Goal: Find specific page/section: Find specific page/section

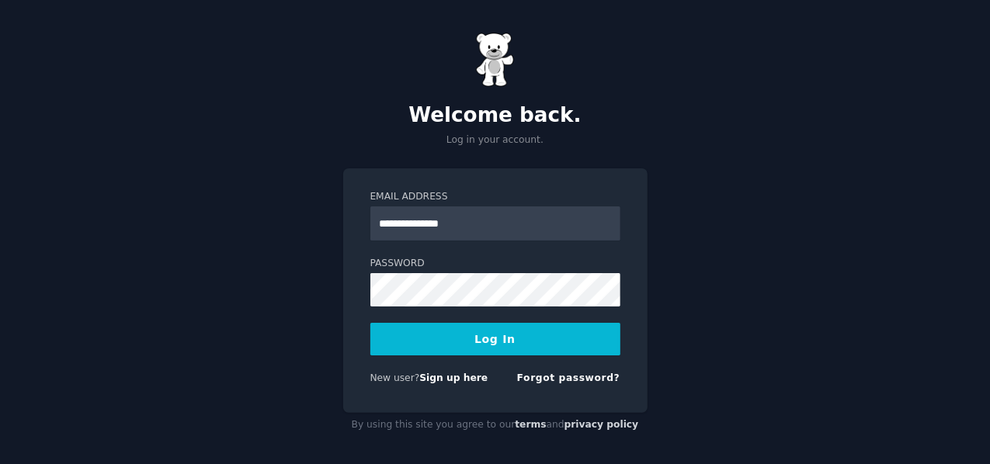
type input "**********"
click at [526, 336] on button "Log In" at bounding box center [495, 339] width 250 height 33
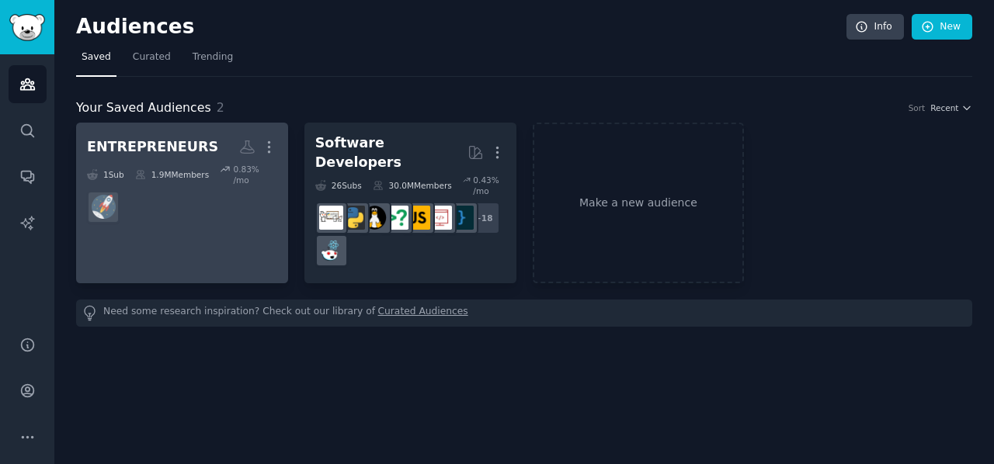
click at [158, 147] on div "ENTREPRENEURS" at bounding box center [152, 146] width 131 height 19
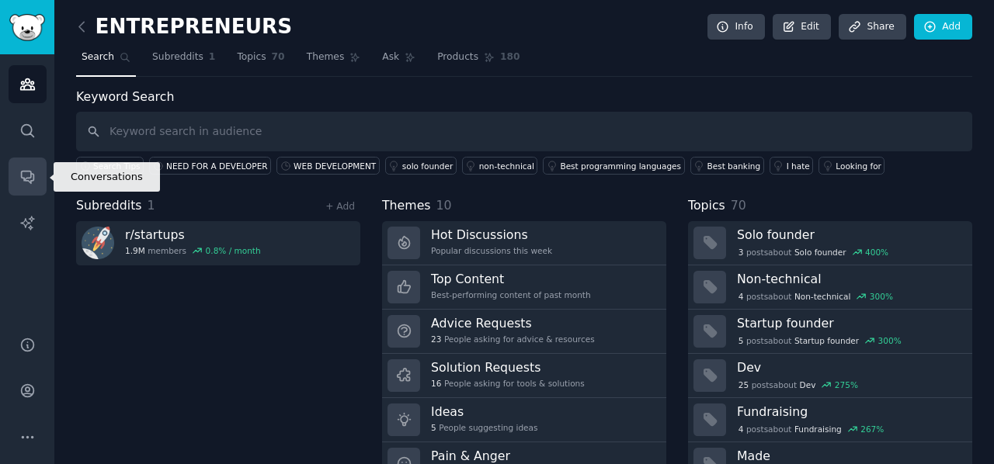
click at [28, 172] on icon "Sidebar" at bounding box center [27, 178] width 12 height 12
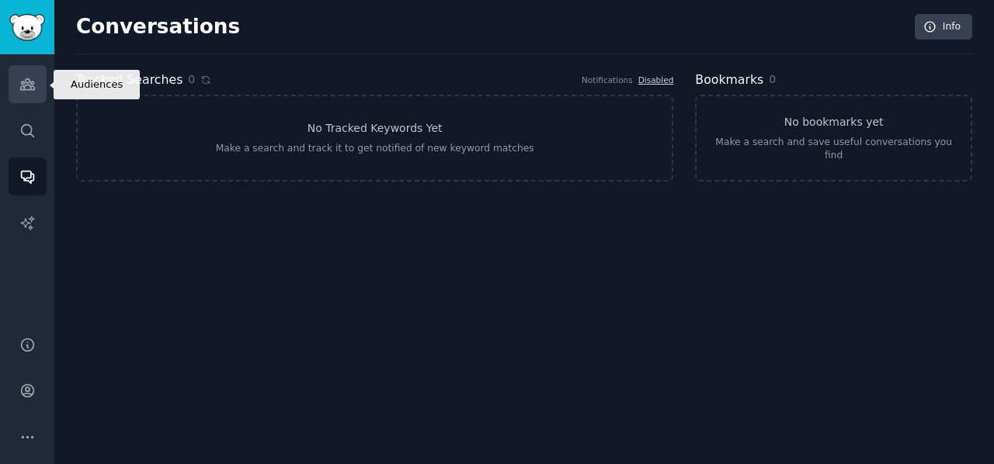
click at [22, 84] on icon "Sidebar" at bounding box center [27, 84] width 14 height 11
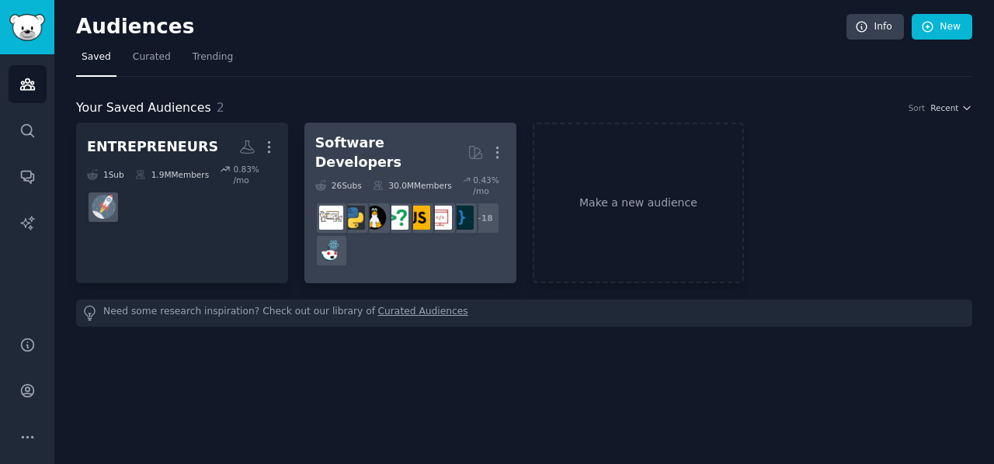
click at [360, 141] on div "Software Developers" at bounding box center [391, 153] width 152 height 38
